Goal: Use online tool/utility: Utilize a website feature to perform a specific function

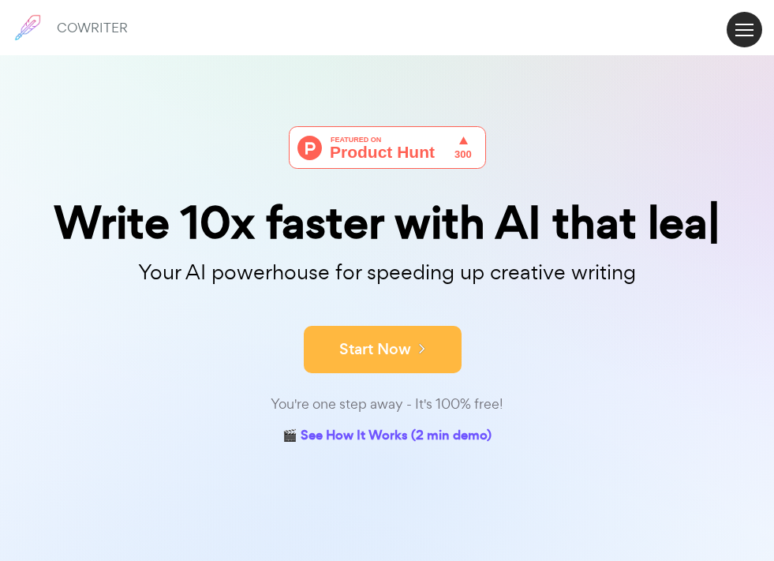
click at [342, 343] on button "Start Now" at bounding box center [383, 349] width 158 height 47
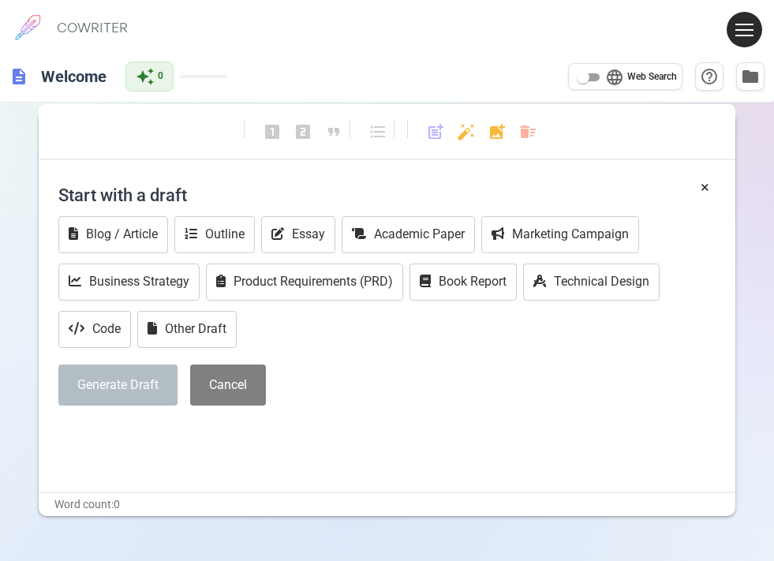
click at [137, 134] on div "format_bold format_italic format_underlined looks_one looks_two looks_3 format_…" at bounding box center [387, 139] width 697 height 42
click at [305, 234] on button "Essay" at bounding box center [298, 234] width 74 height 37
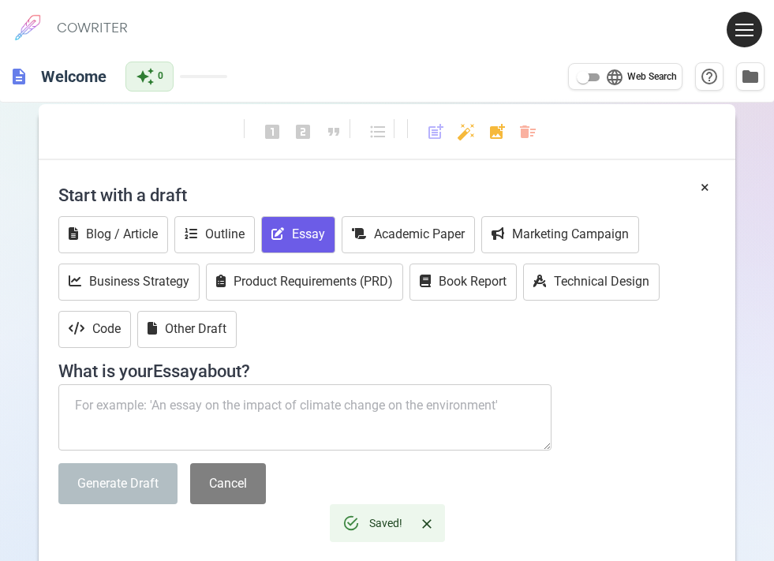
click at [234, 399] on textarea at bounding box center [304, 417] width 493 height 66
click at [286, 421] on textarea at bounding box center [304, 417] width 493 height 66
paste textarea "Briefly explain the purpose of the assignment. Provide a concise definition of …"
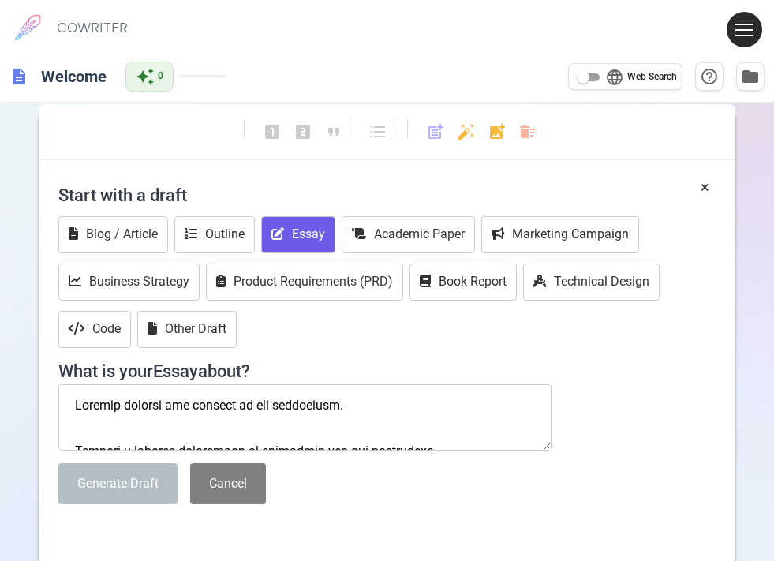
scroll to position [5327, 0]
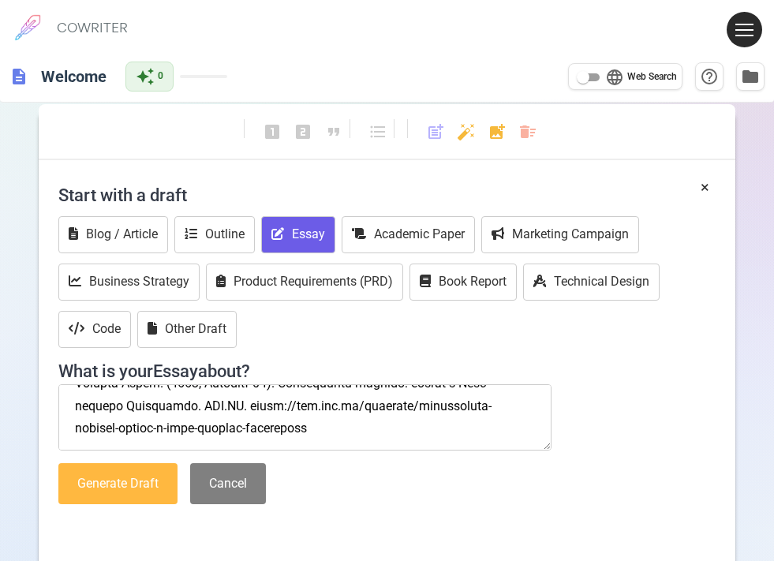
type textarea "Briefly explain the purpose of the assignment. Provide a concise definition of …"
click at [96, 490] on button "Generate Draft" at bounding box center [117, 484] width 119 height 42
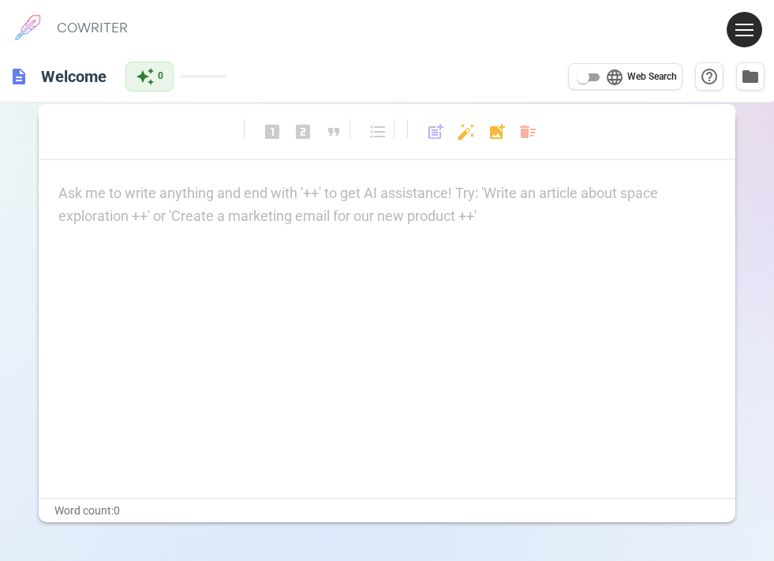
click at [225, 218] on div "Ask me to write anything and end with '++' to get AI assistance! Try: 'Write an…" at bounding box center [386, 205] width 657 height 46
click at [224, 218] on div "Ask me to write anything and end with '++' to get AI assistance! Try: 'Write an…" at bounding box center [386, 205] width 657 height 46
click at [627, 77] on span "Web Search" at bounding box center [652, 77] width 50 height 16
click at [612, 77] on input "language Web Search" at bounding box center [583, 77] width 57 height 19
checkbox input "true"
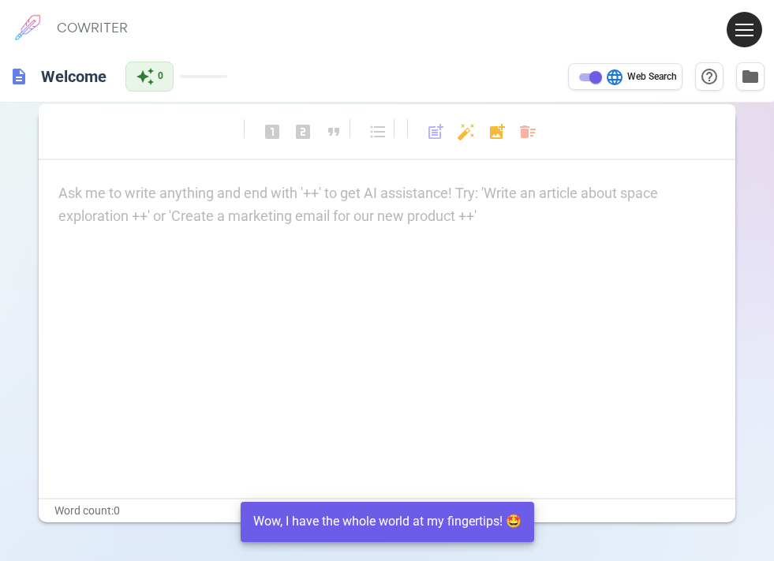
click at [562, 213] on div "Ask me to write anything and end with '++' to get AI assistance! Try: 'Write an…" at bounding box center [386, 205] width 657 height 46
